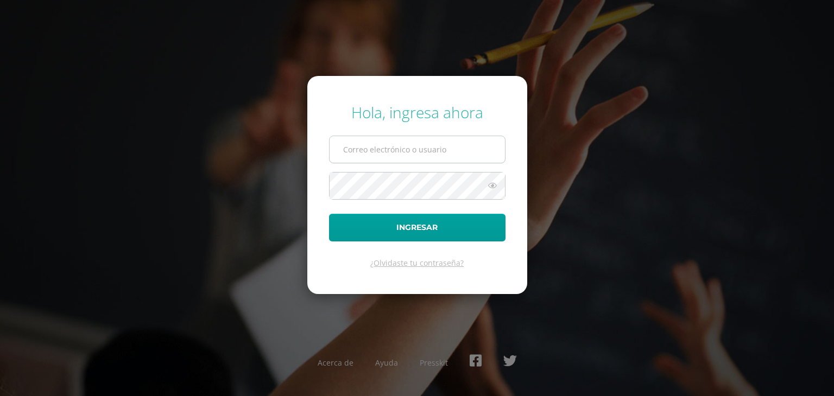
click at [409, 144] on input "text" at bounding box center [416, 149] width 175 height 27
type input "[EMAIL_ADDRESS][DOMAIN_NAME]"
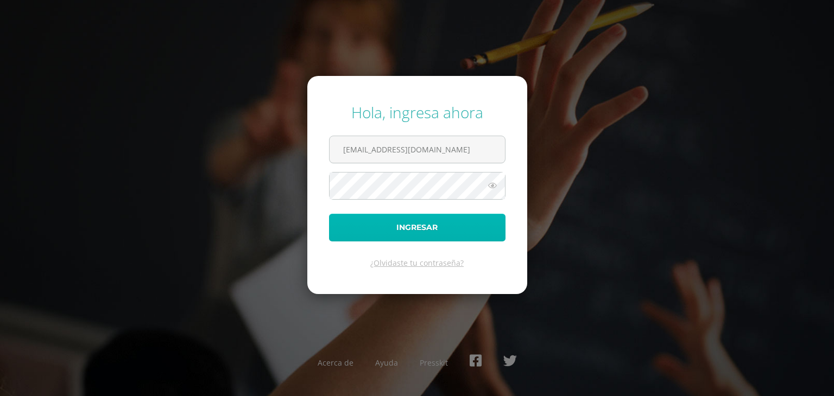
click at [405, 235] on button "Ingresar" at bounding box center [417, 228] width 176 height 28
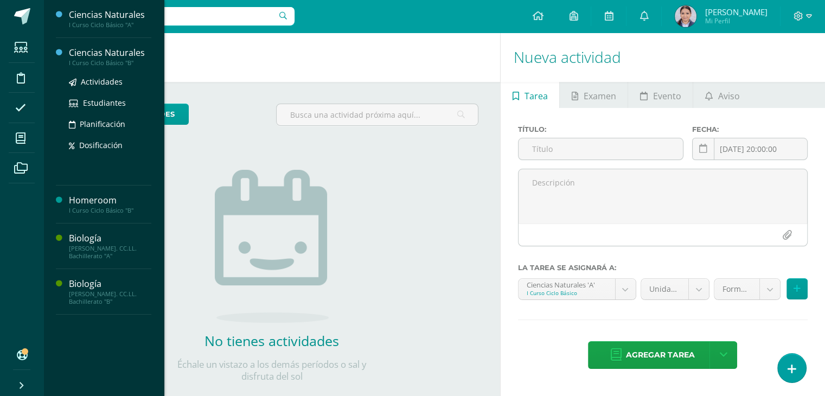
click at [111, 57] on div "Ciencias Naturales" at bounding box center [110, 53] width 82 height 12
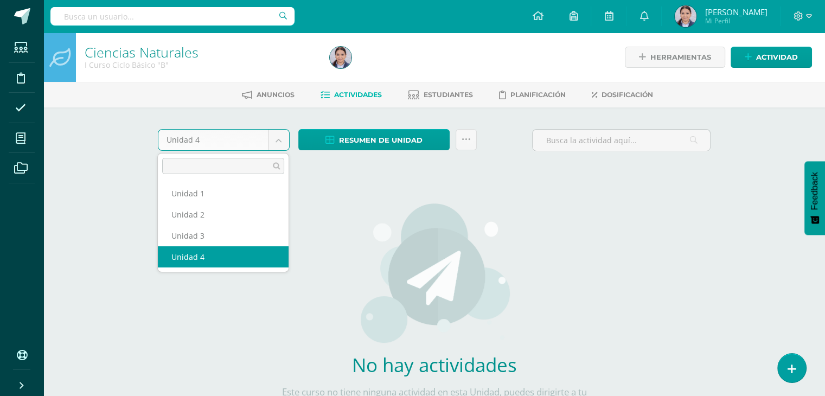
click at [281, 144] on body "Estudiantes Disciplina Asistencia Mis cursos Archivos Soporte Ayuda Reportar un…" at bounding box center [412, 233] width 825 height 466
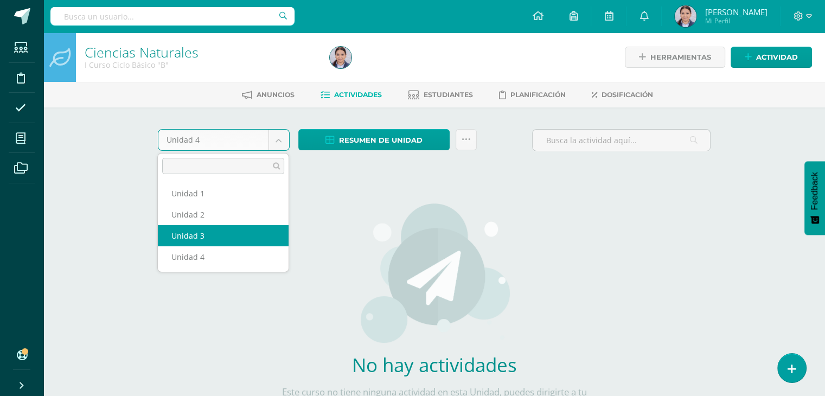
select select "Unidad 3"
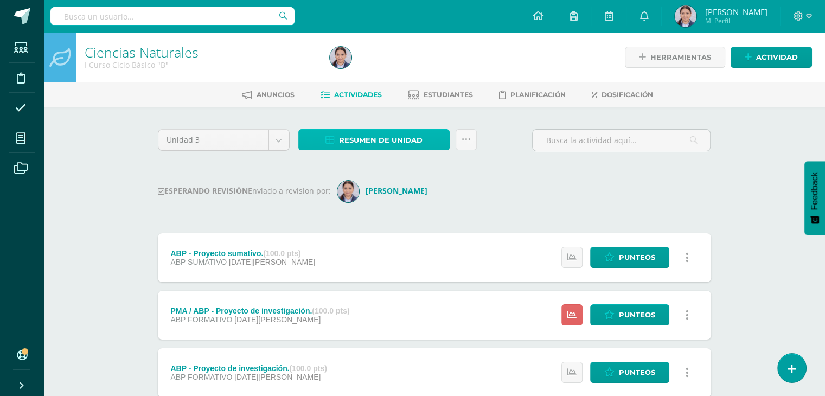
click at [425, 139] on link "Resumen de unidad" at bounding box center [373, 139] width 151 height 21
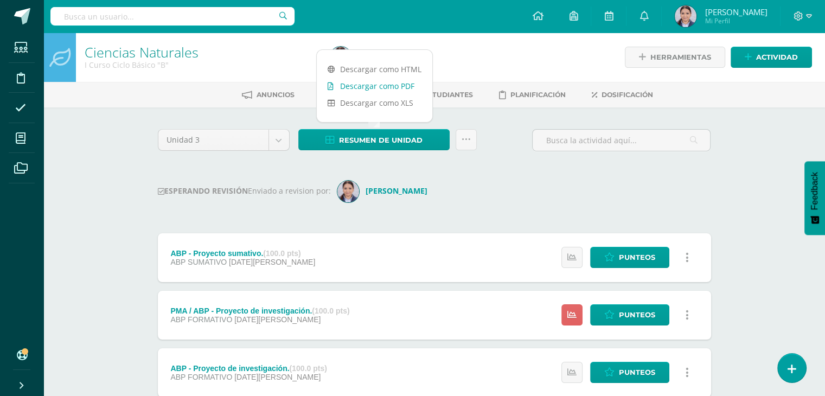
click at [383, 85] on link "Descargar como PDF" at bounding box center [375, 86] width 116 height 17
